Goal: Navigation & Orientation: Go to known website

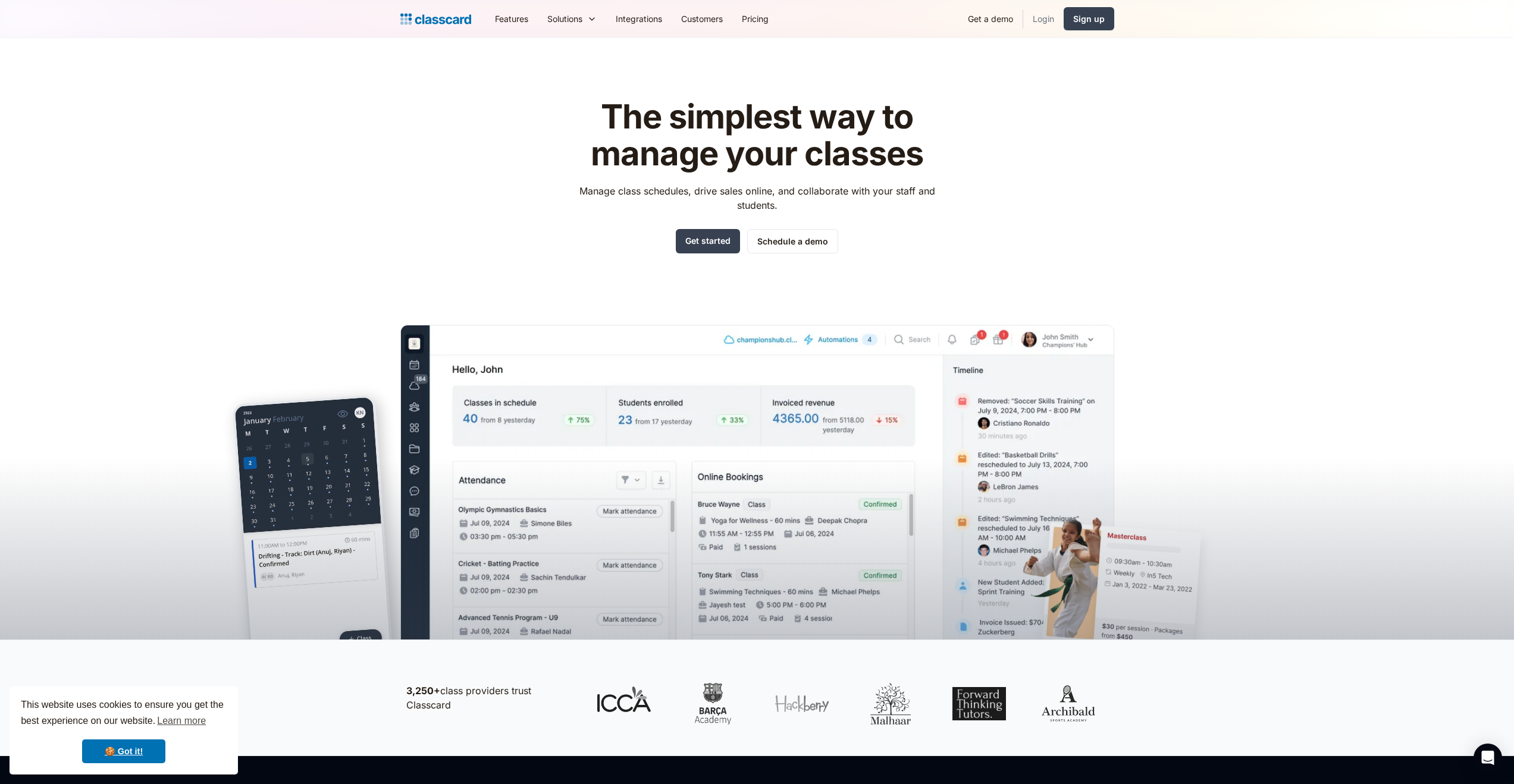
click at [1039, 20] on link "Login" at bounding box center [1043, 18] width 41 height 27
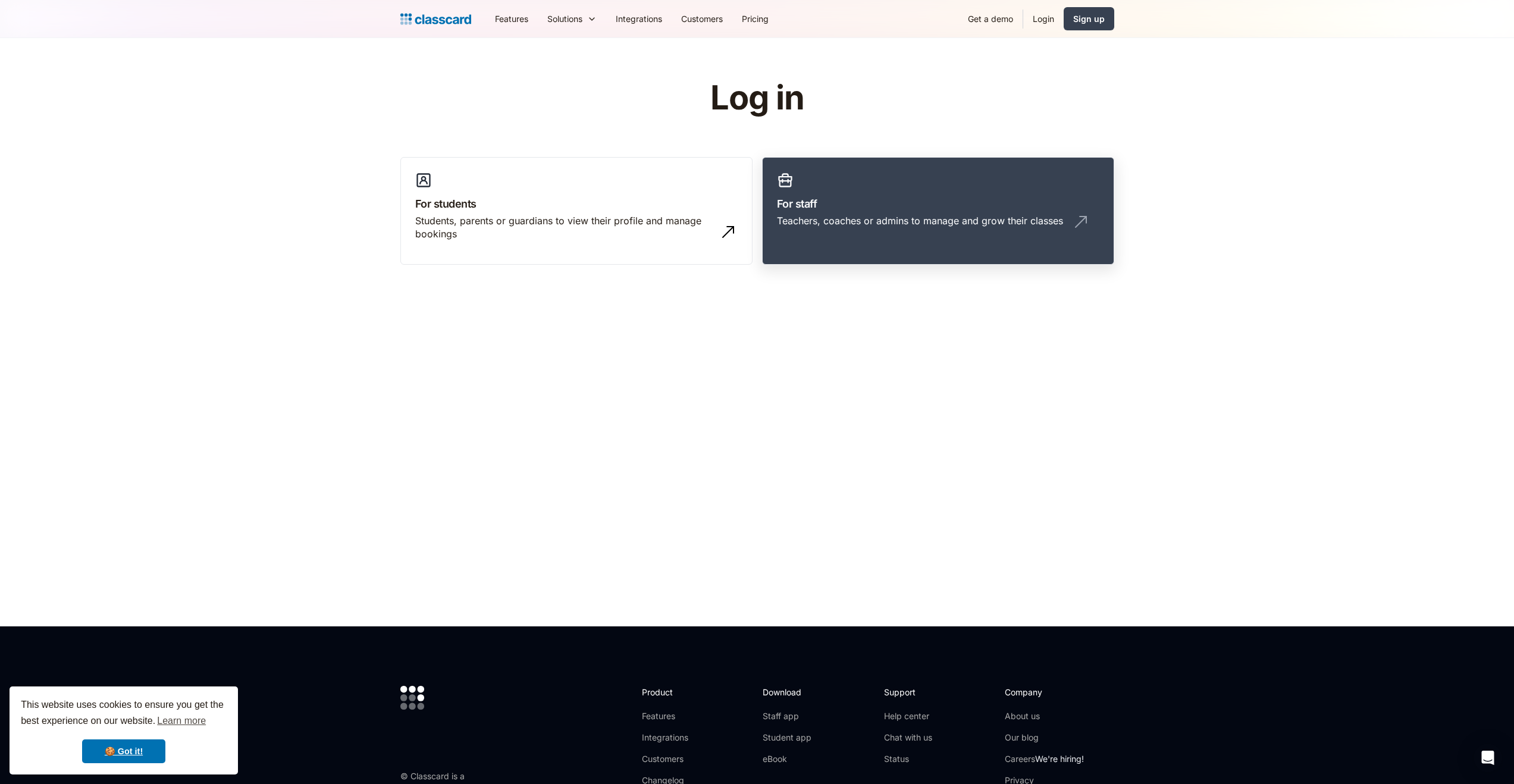
click at [863, 204] on h3 "For staff" at bounding box center [938, 204] width 322 height 16
